Goal: Obtain resource: Obtain resource

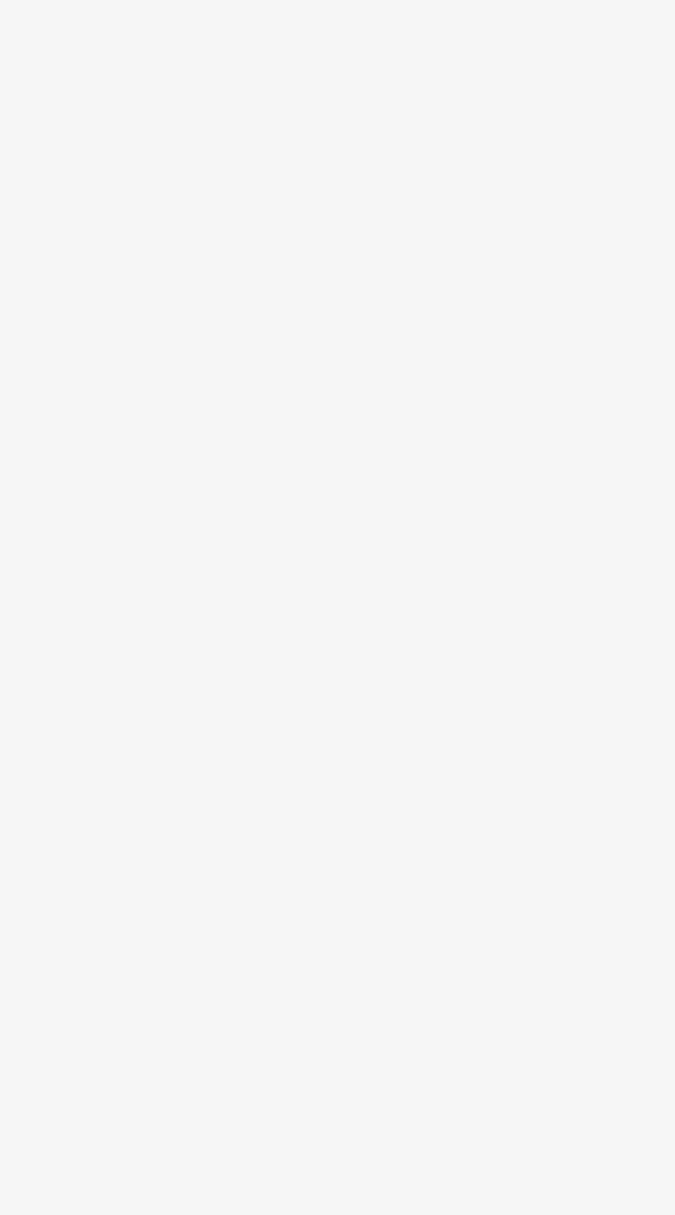
click at [139, 83] on html at bounding box center [337, 607] width 675 height 1215
click at [112, 68] on body at bounding box center [337, 607] width 675 height 1215
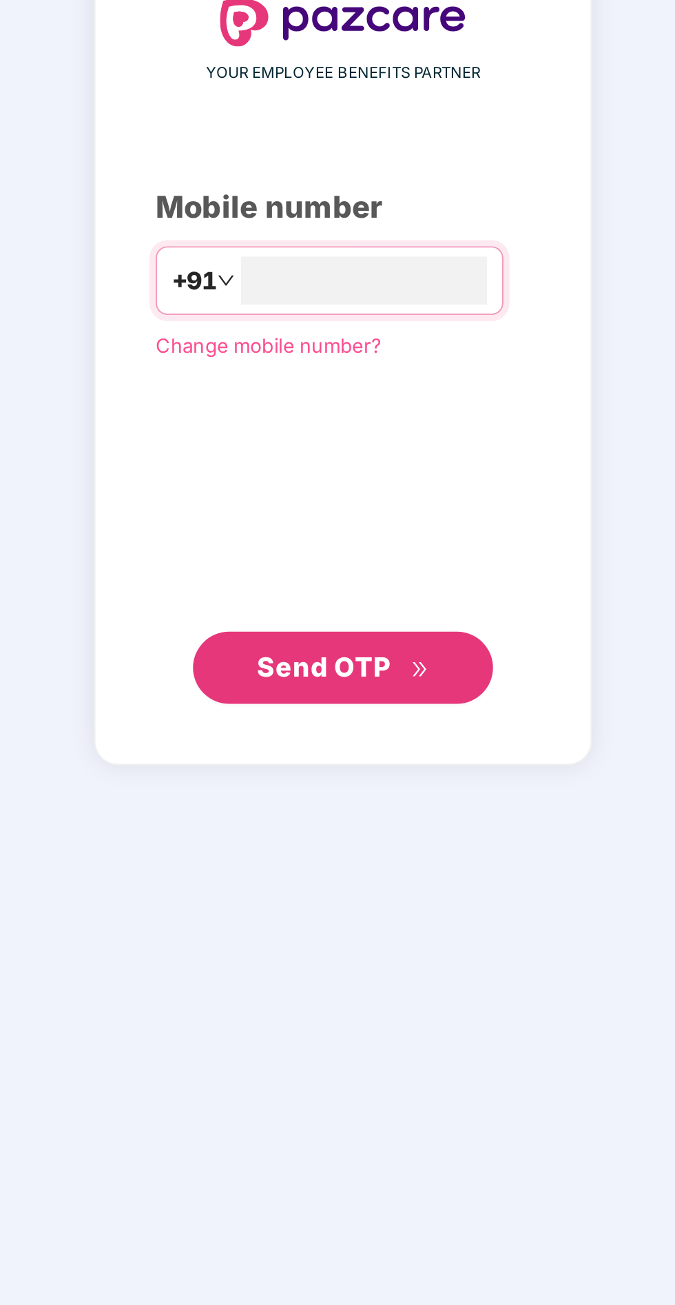
type input "**********"
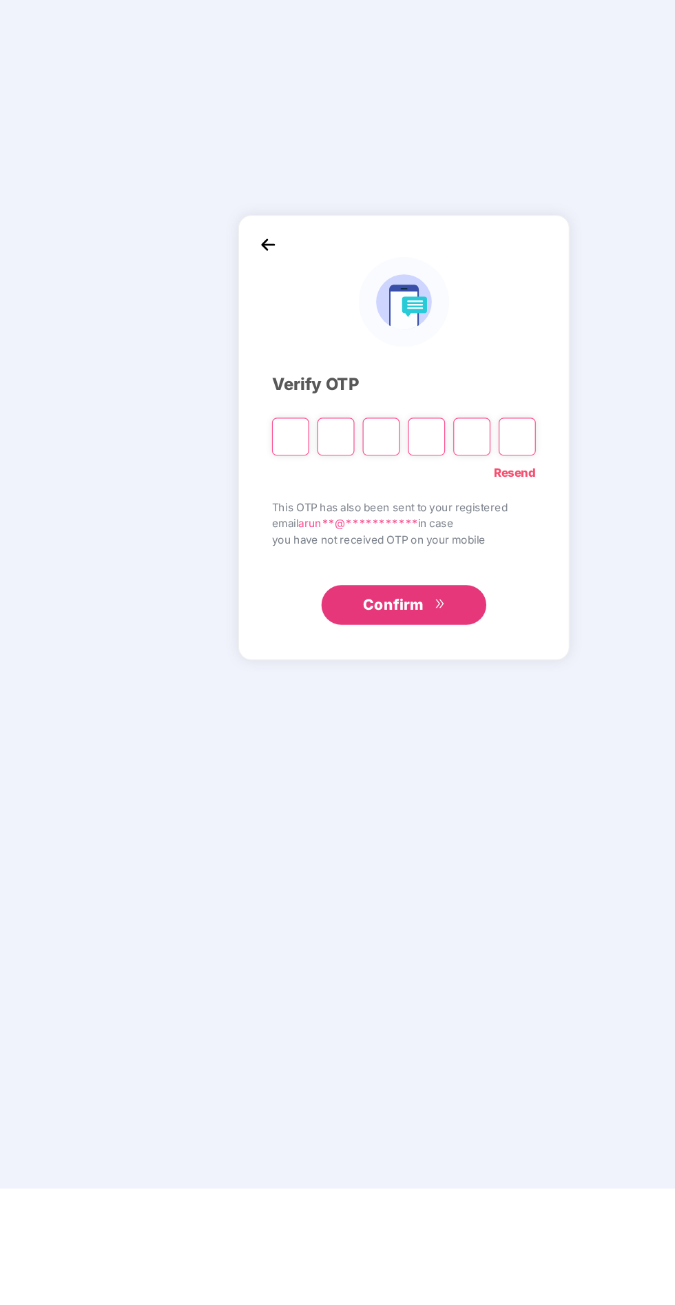
scroll to position [4, 0]
click at [426, 714] on link "Resend" at bounding box center [430, 706] width 35 height 15
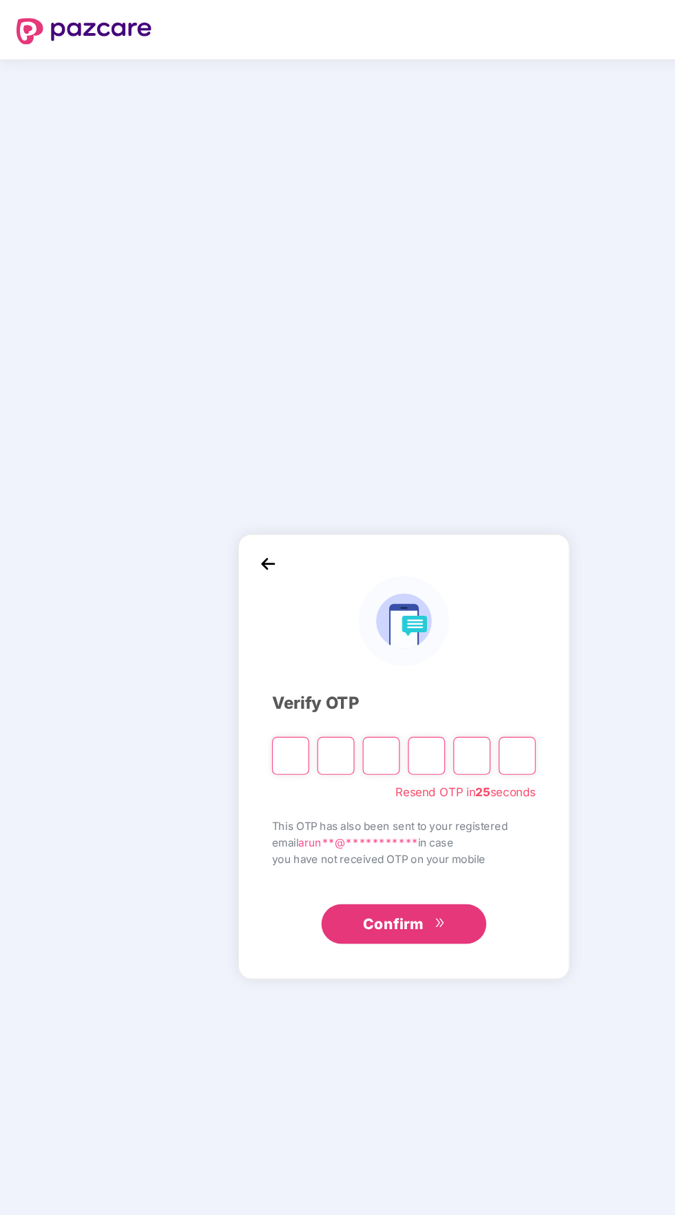
click at [232, 648] on input "Please enter verification code. Digit 1" at bounding box center [242, 632] width 31 height 32
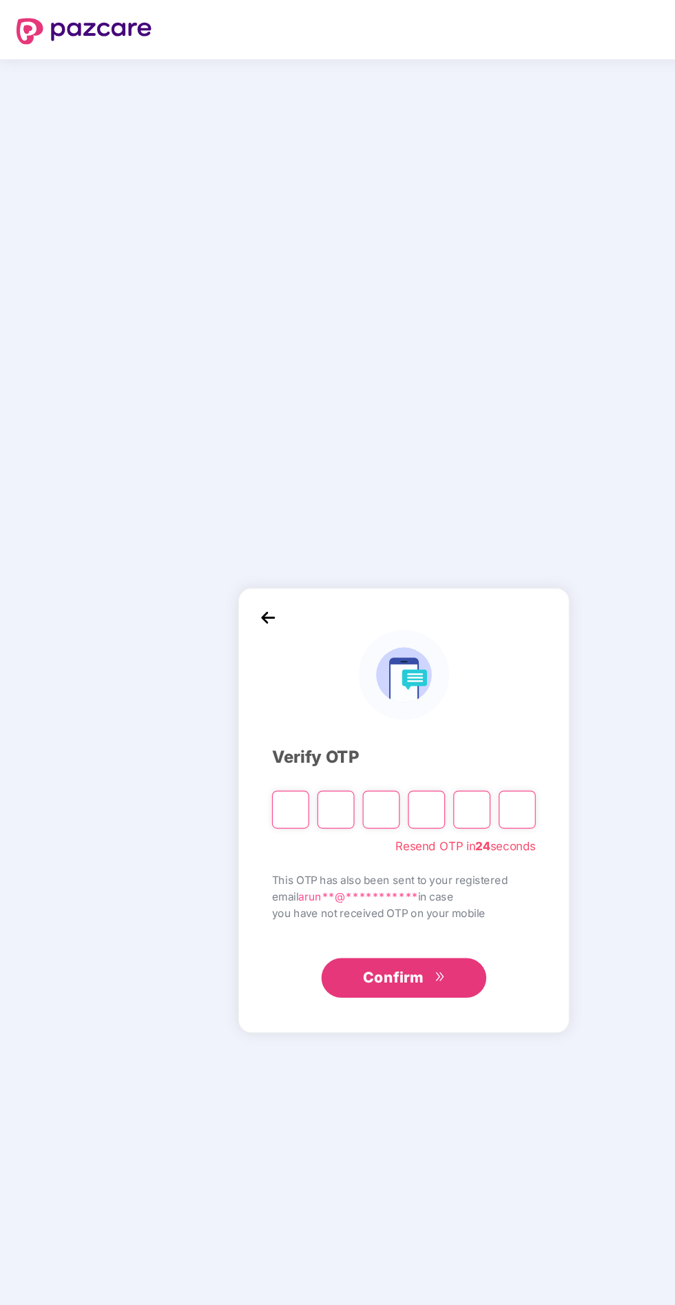
type input "*"
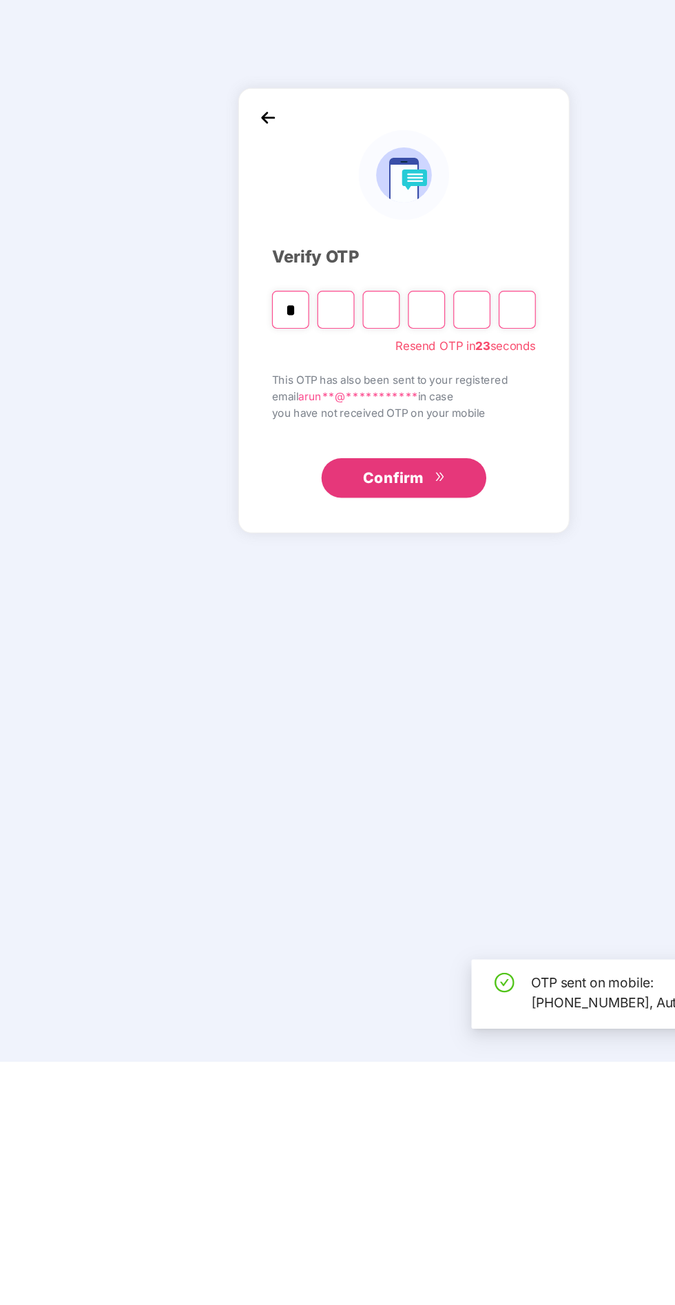
type input "*"
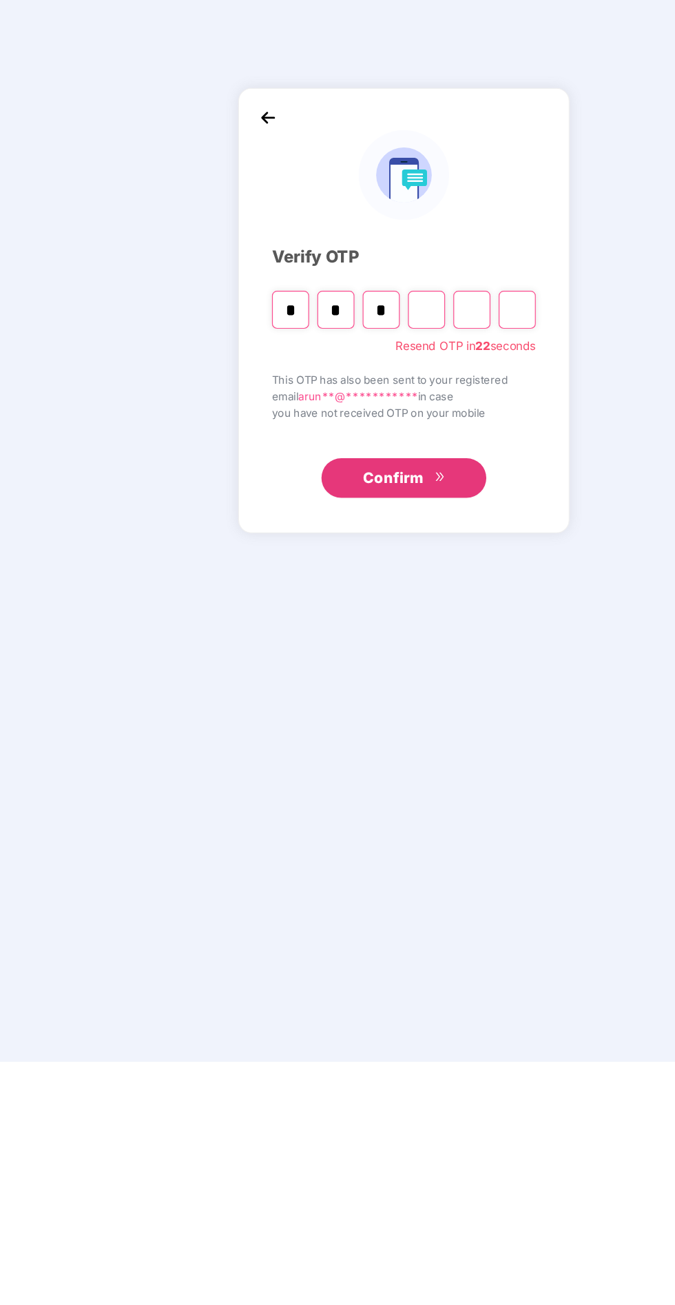
type input "*"
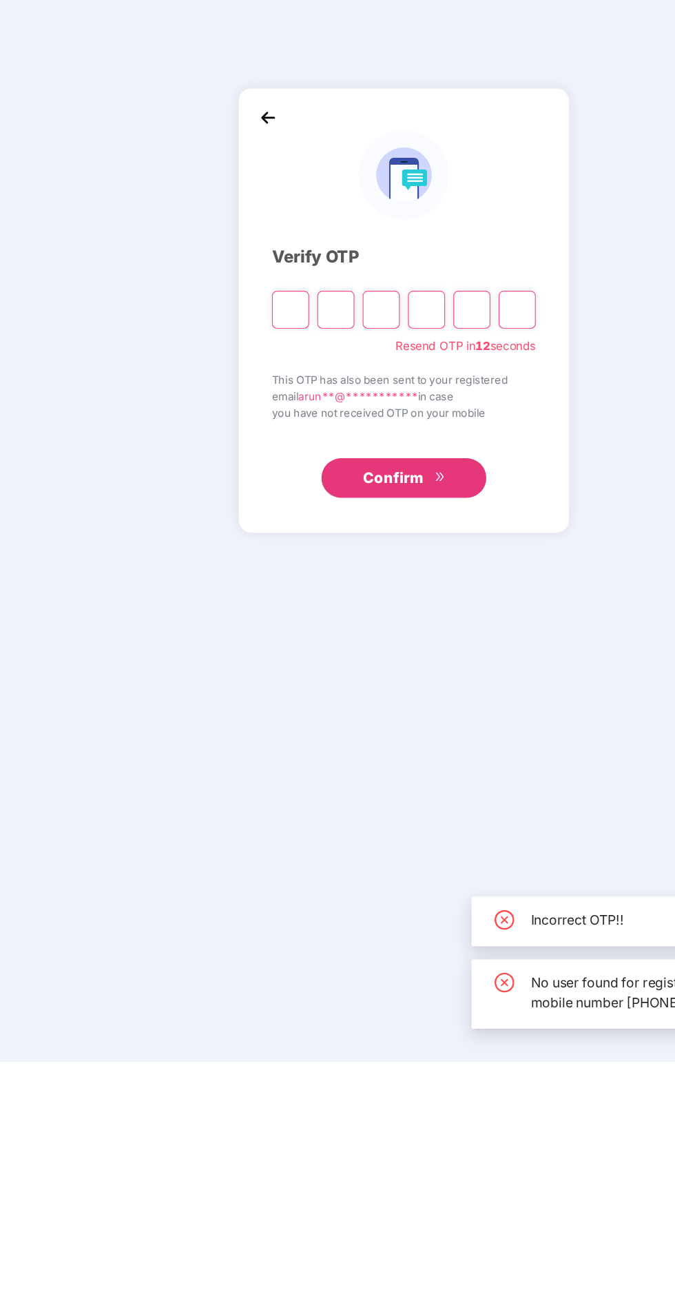
type input "*"
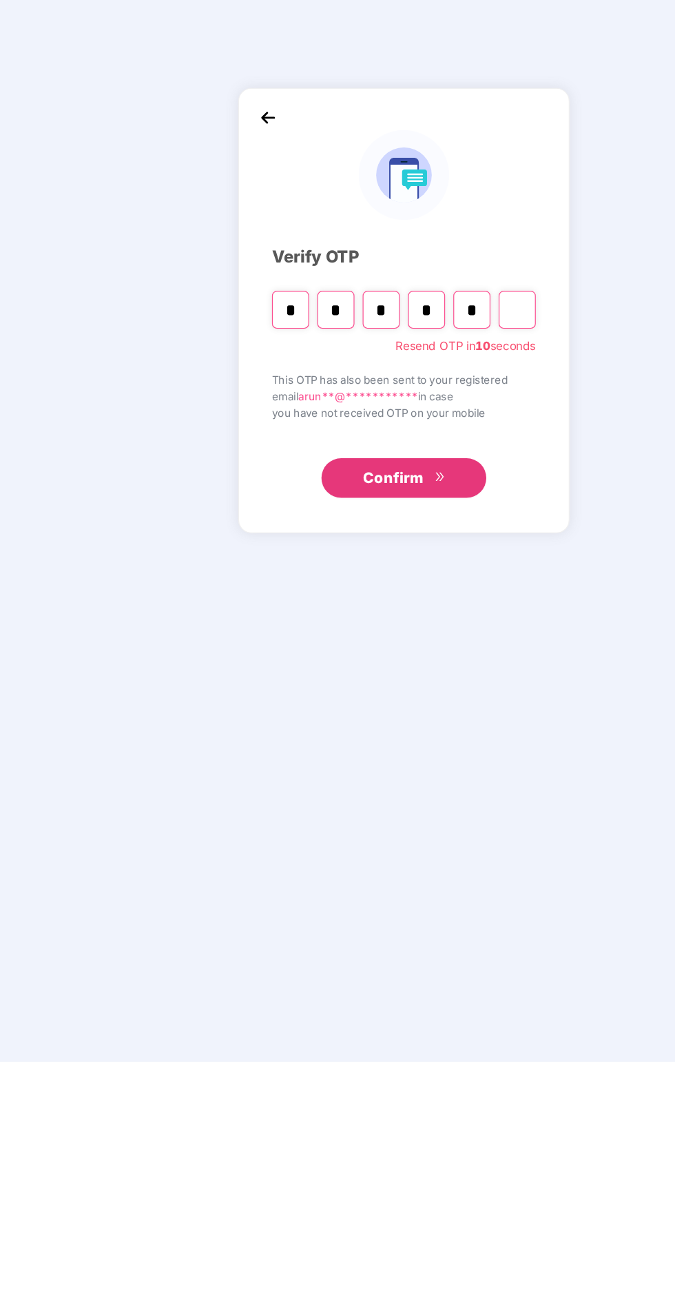
type input "*"
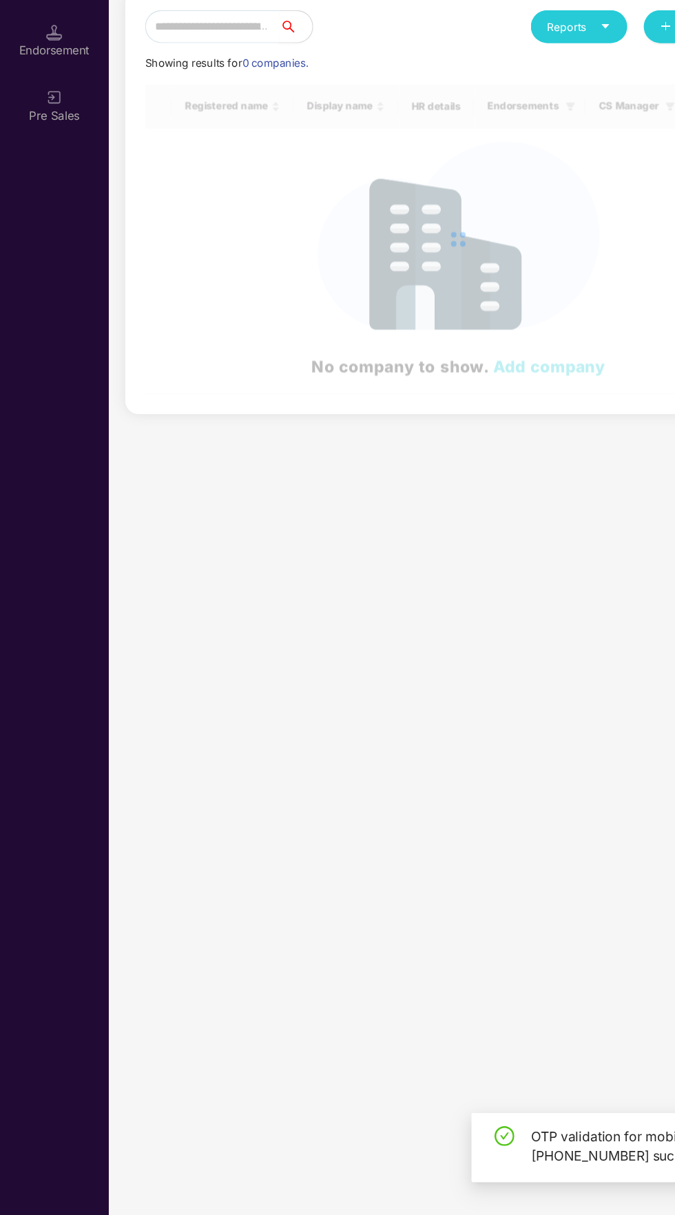
click at [201, 225] on input "text" at bounding box center [177, 222] width 112 height 28
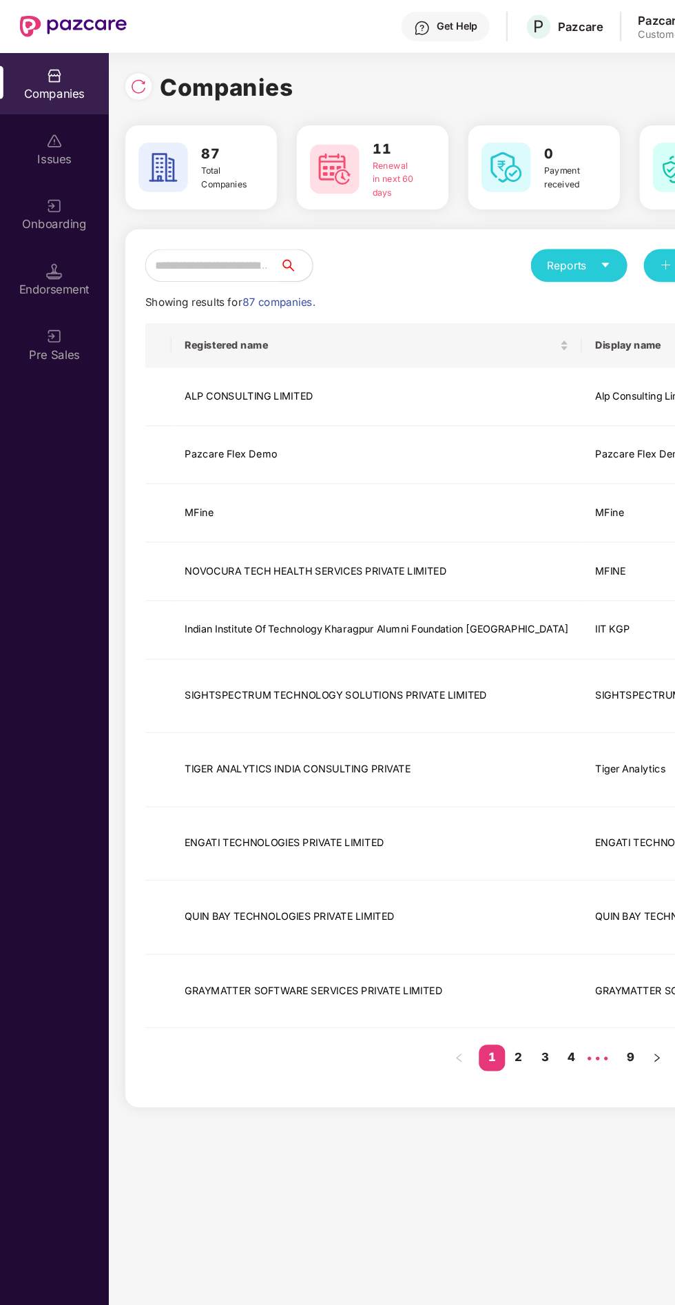
click at [193, 223] on input "text" at bounding box center [177, 222] width 112 height 28
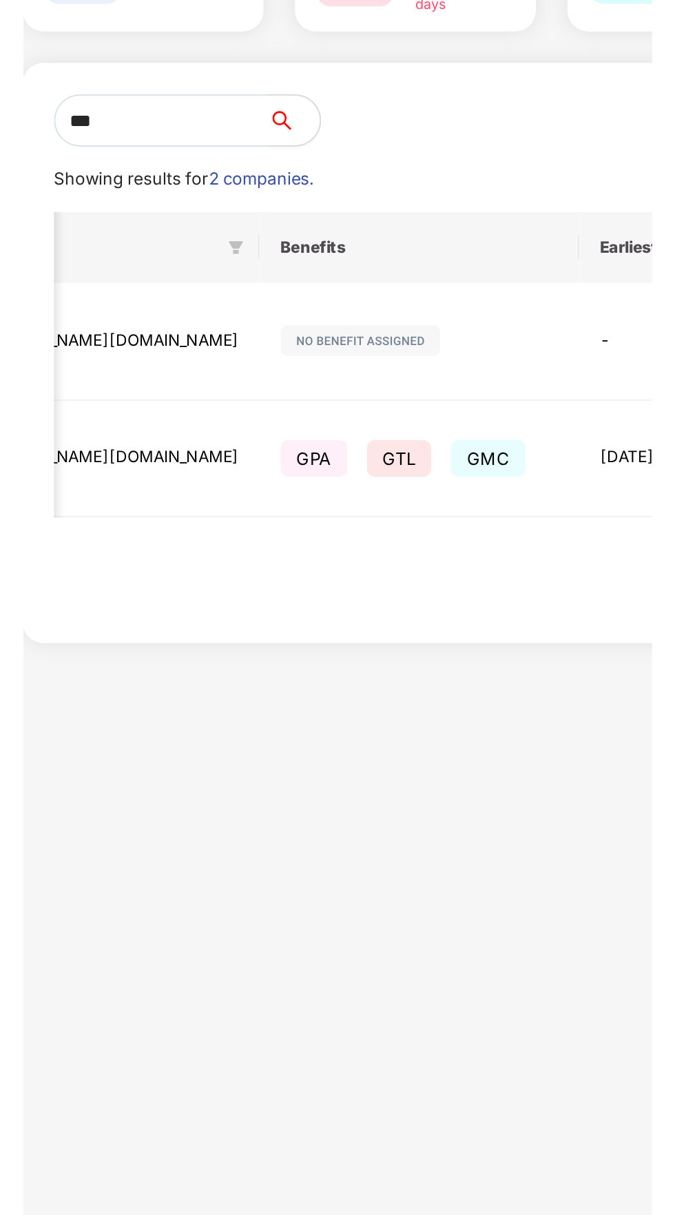
scroll to position [0, 805]
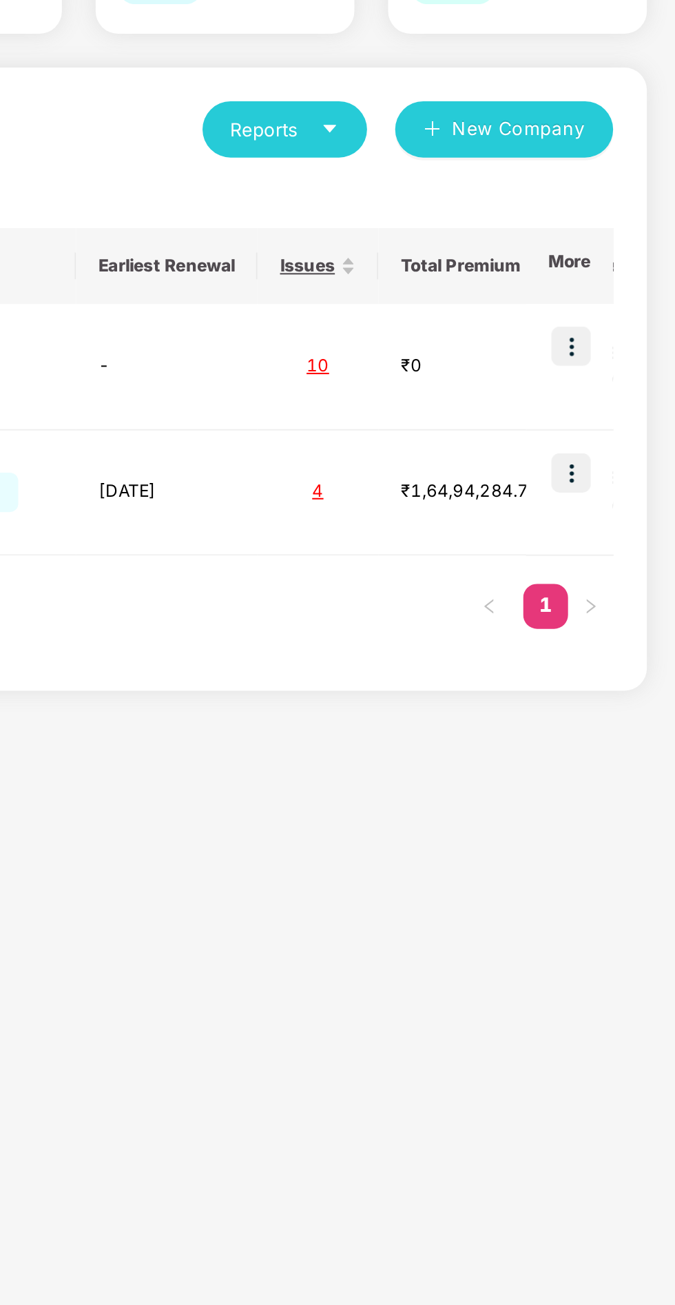
type input "***"
click at [631, 390] on img at bounding box center [624, 389] width 19 height 19
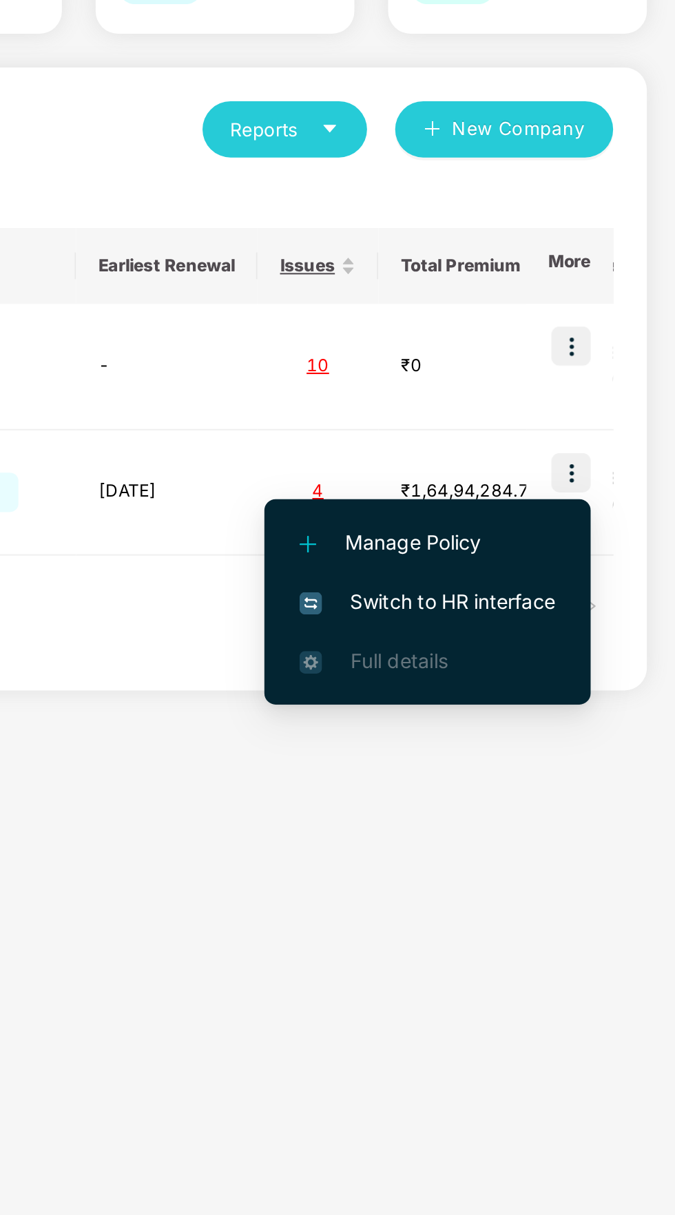
click at [593, 454] on span "Switch to HR interface" at bounding box center [553, 453] width 125 height 15
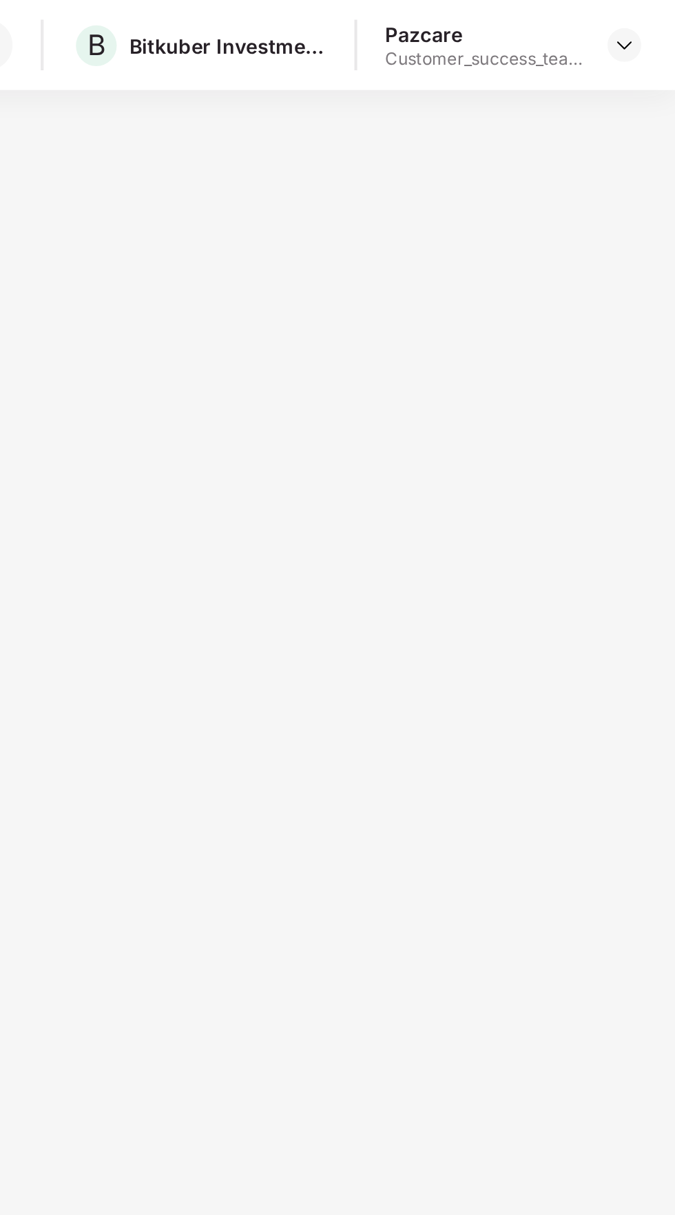
scroll to position [44, 0]
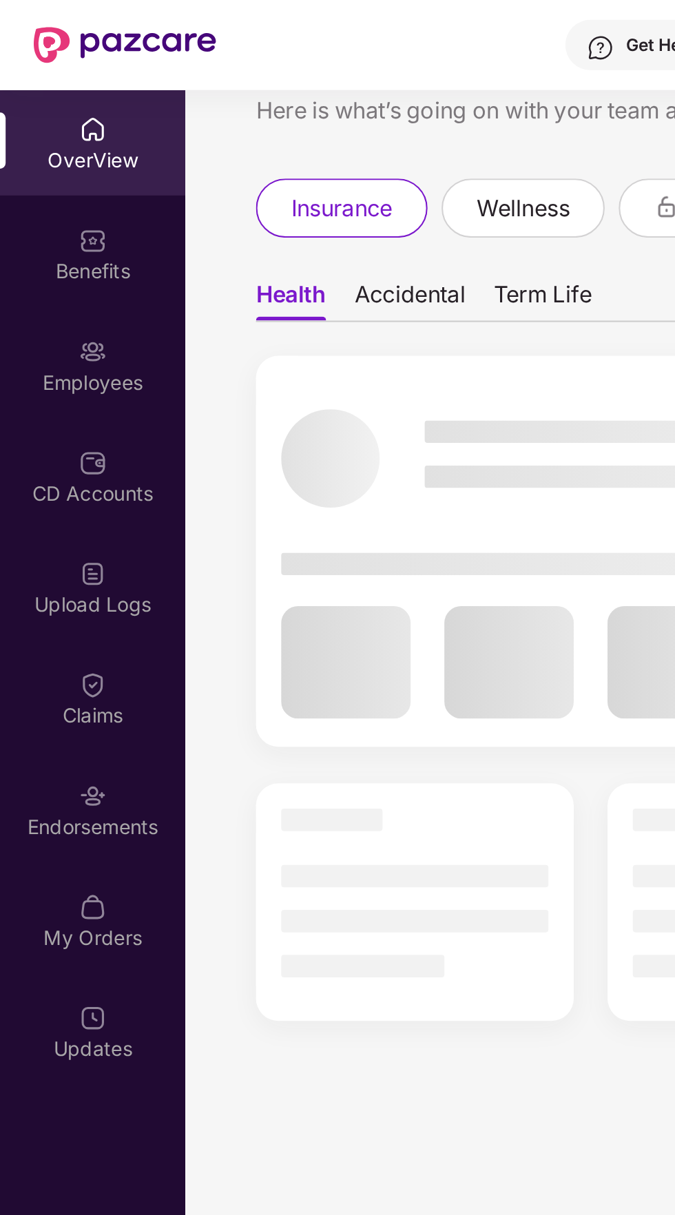
click at [43, 123] on img at bounding box center [46, 118] width 14 height 14
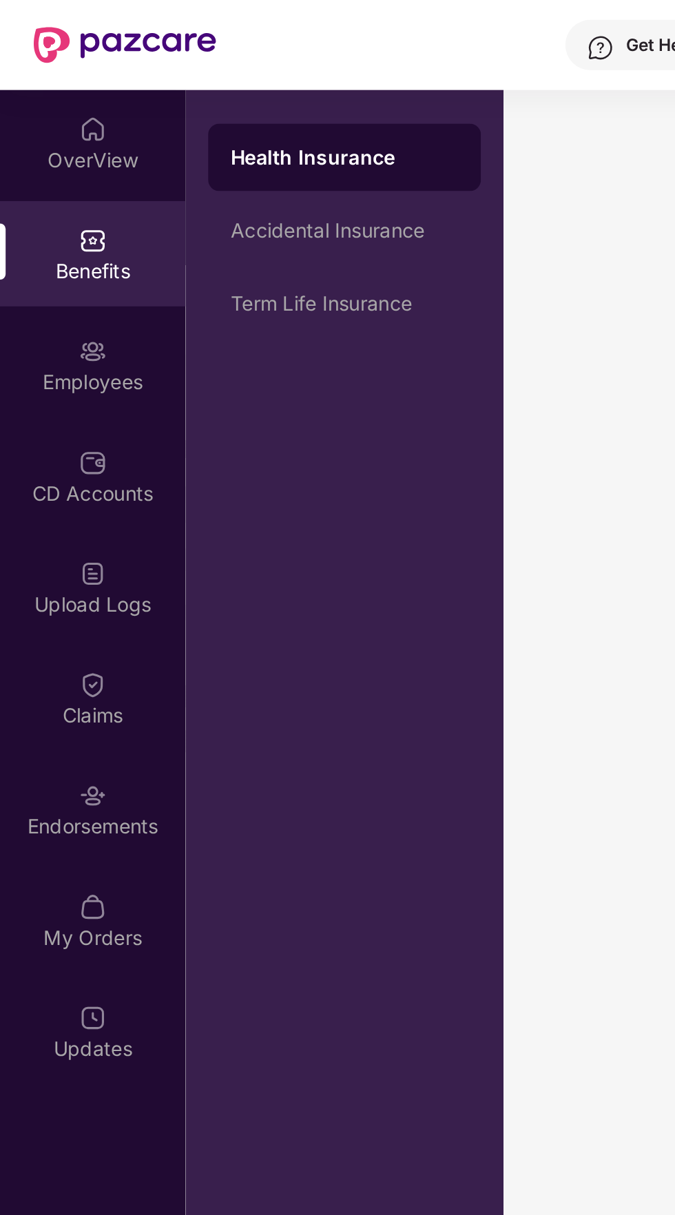
click at [155, 66] on div "Health Insurance" at bounding box center [169, 77] width 134 height 33
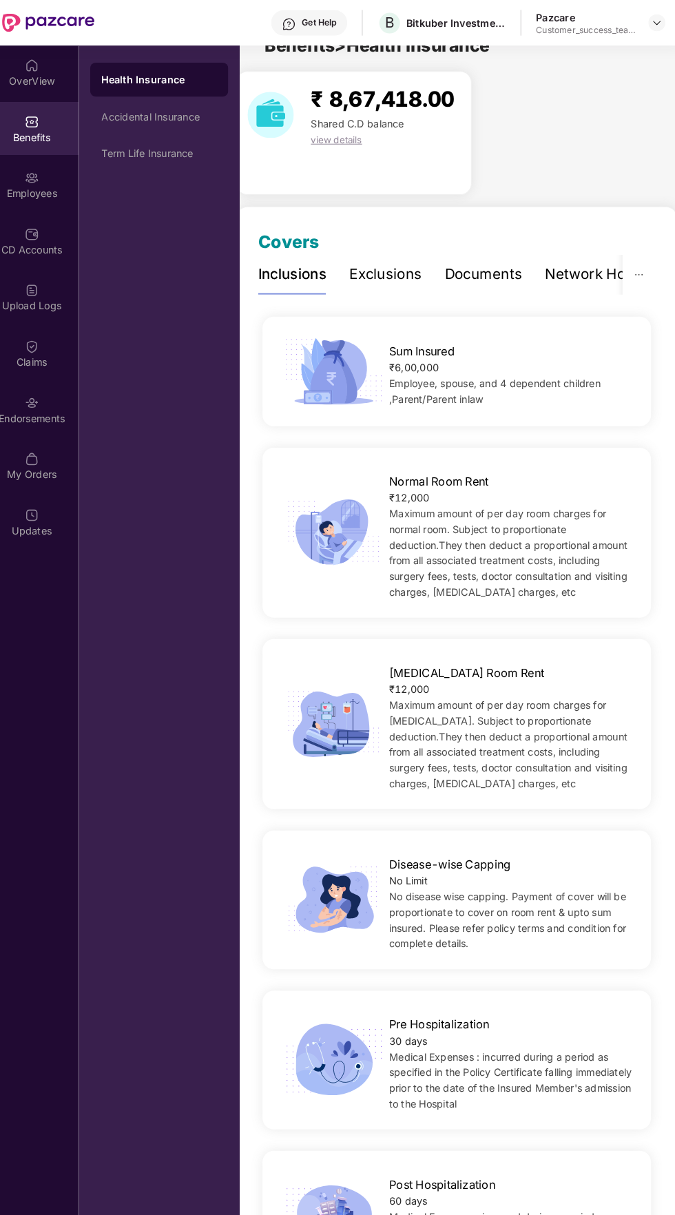
scroll to position [0, 0]
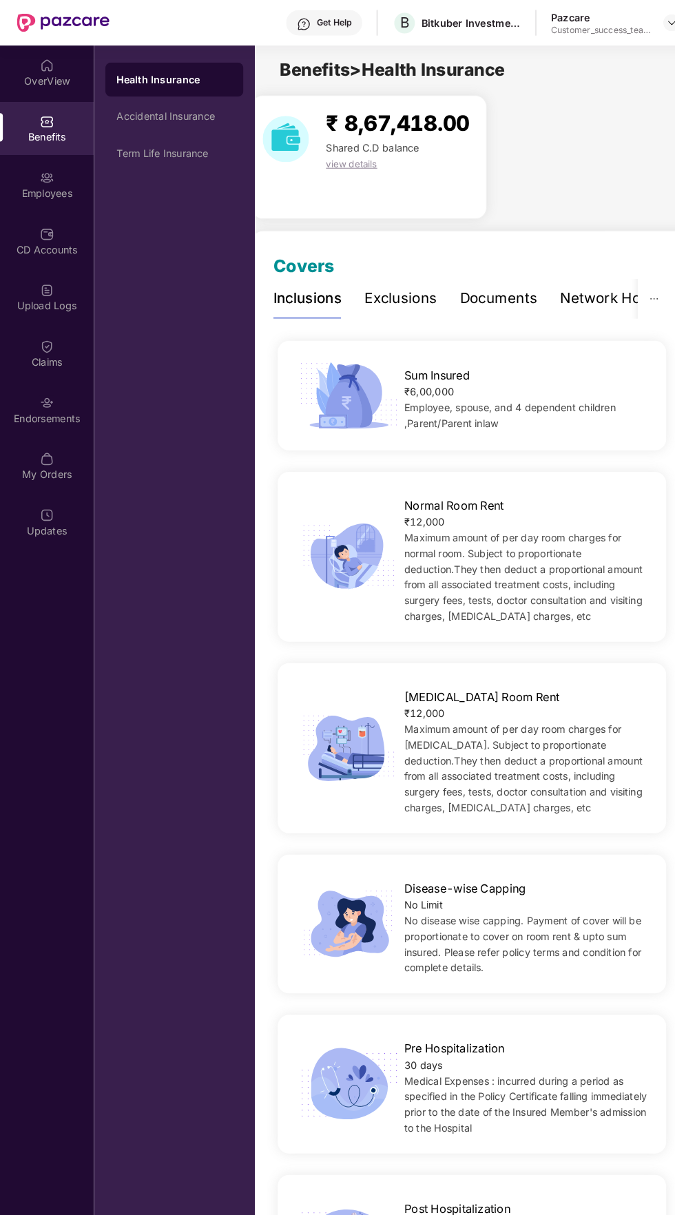
click at [480, 289] on div "Documents" at bounding box center [482, 288] width 75 height 21
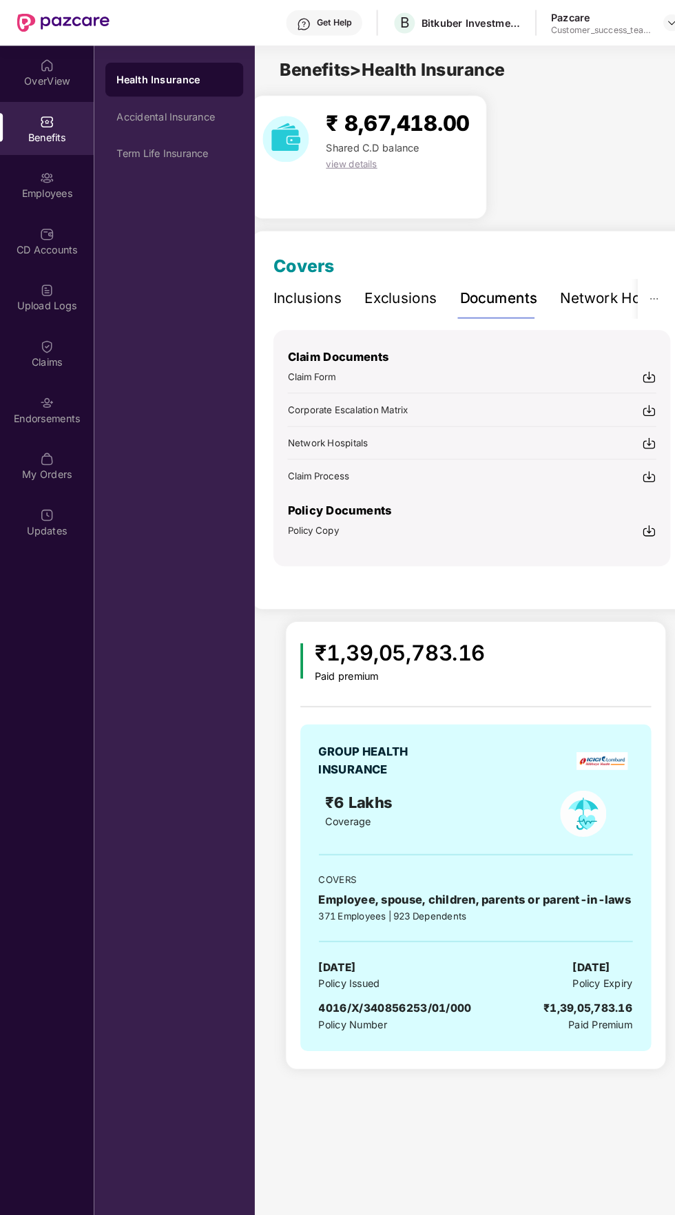
scroll to position [0, 2]
click at [627, 511] on img at bounding box center [626, 514] width 14 height 14
click at [605, 513] on div "Policy Copy" at bounding box center [454, 513] width 357 height 14
click at [626, 513] on img at bounding box center [626, 514] width 14 height 14
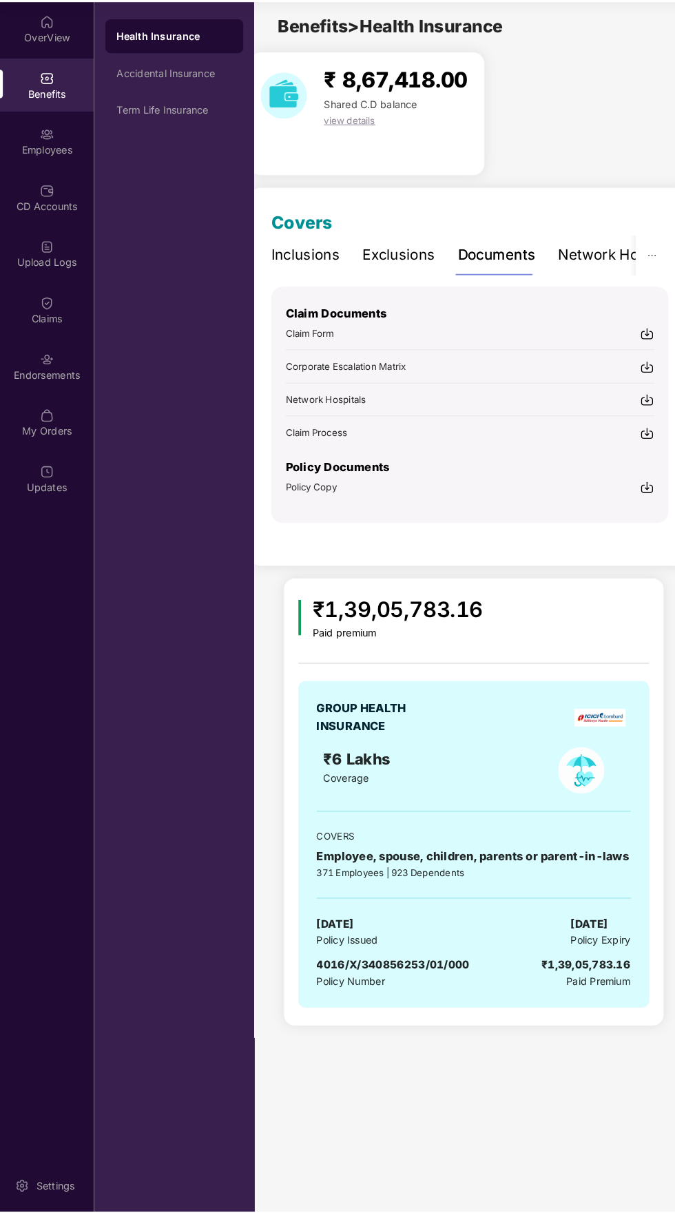
scroll to position [0, 0]
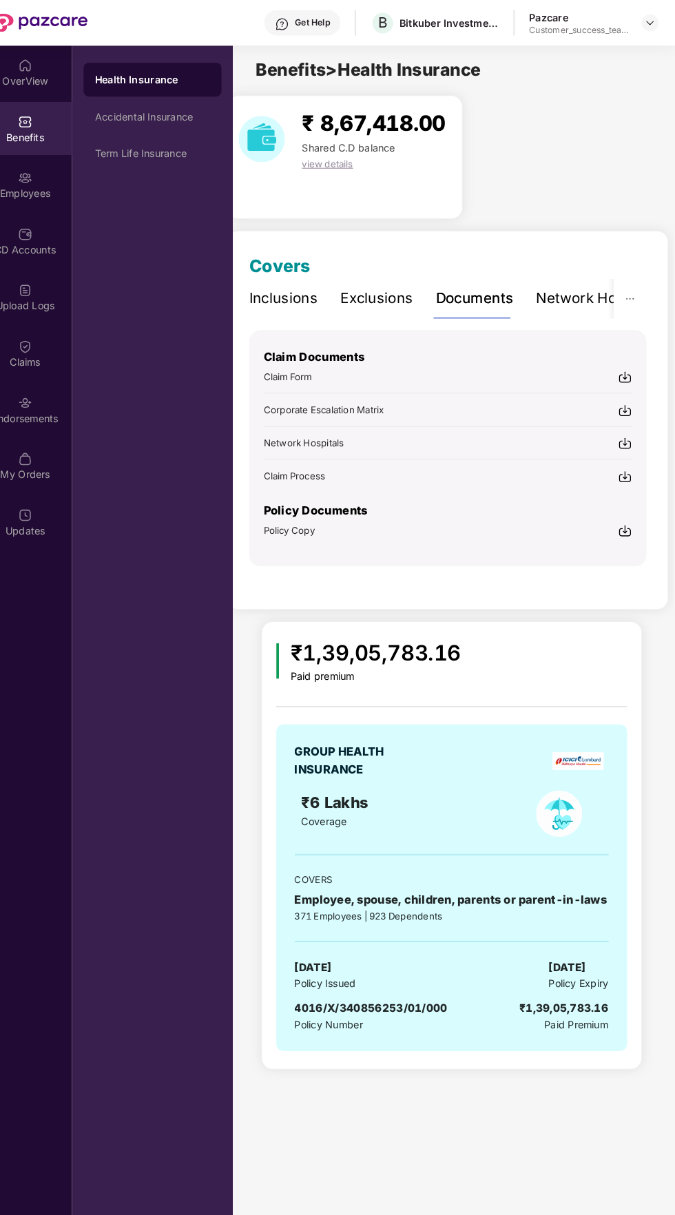
click at [626, 514] on img at bounding box center [626, 514] width 14 height 14
click at [610, 519] on div "Policy Copy" at bounding box center [454, 513] width 357 height 14
